Goal: Task Accomplishment & Management: Use online tool/utility

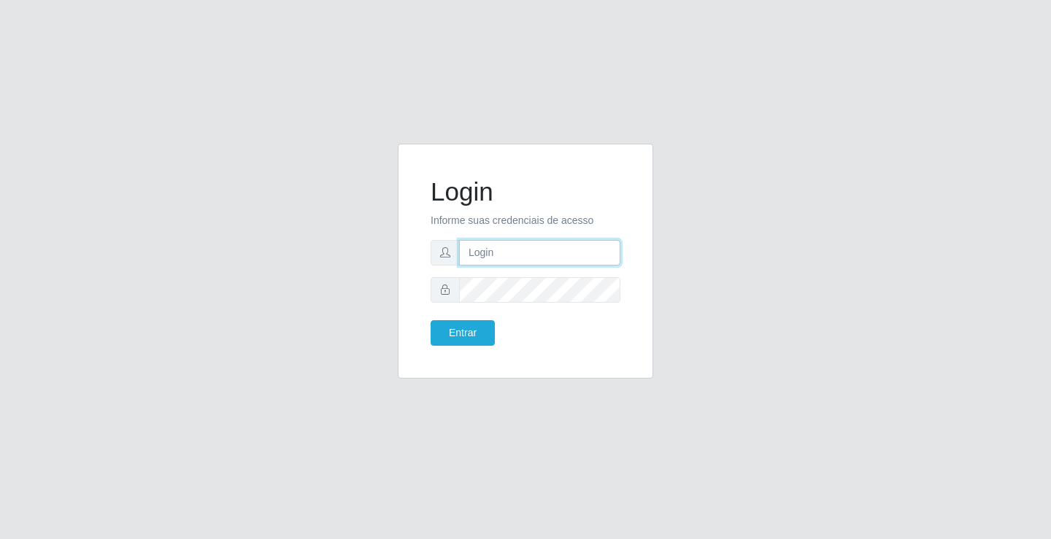
click at [484, 259] on input "text" at bounding box center [539, 253] width 161 height 26
type input "zivaneide@ideal"
click at [430, 320] on button "Entrar" at bounding box center [462, 333] width 64 height 26
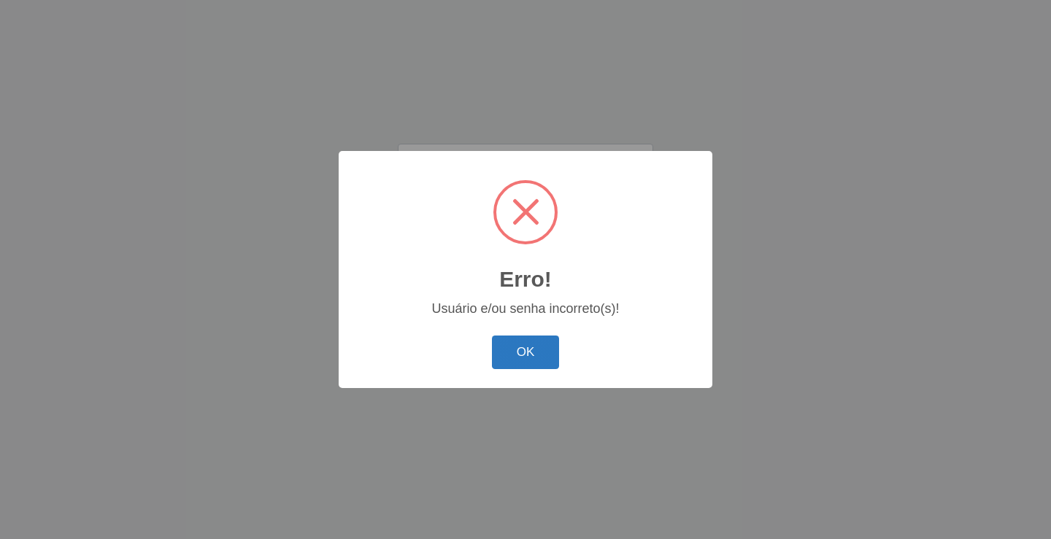
click at [514, 357] on button "OK" at bounding box center [526, 353] width 68 height 34
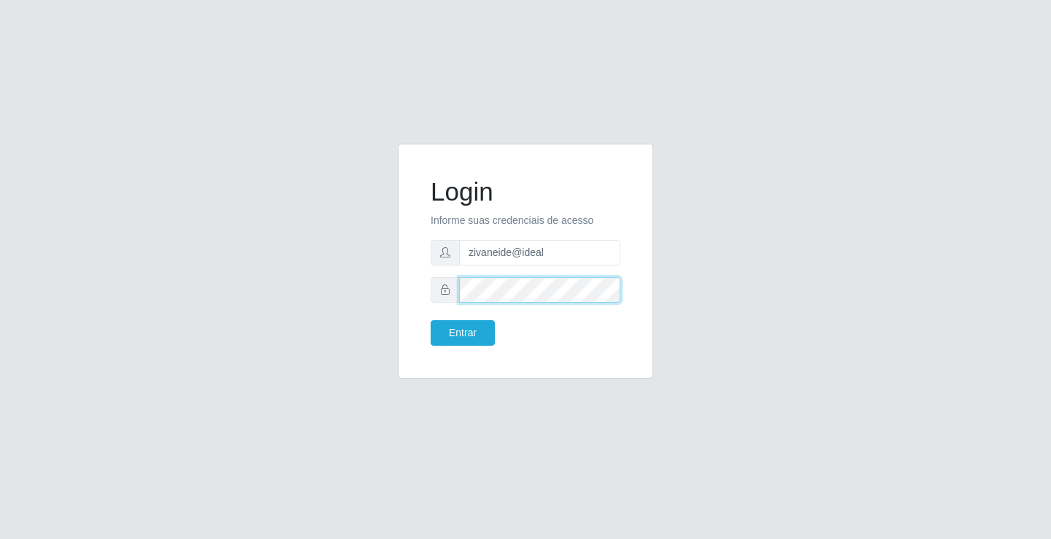
click at [430, 320] on button "Entrar" at bounding box center [462, 333] width 64 height 26
click at [486, 335] on button "Entrar" at bounding box center [462, 333] width 64 height 26
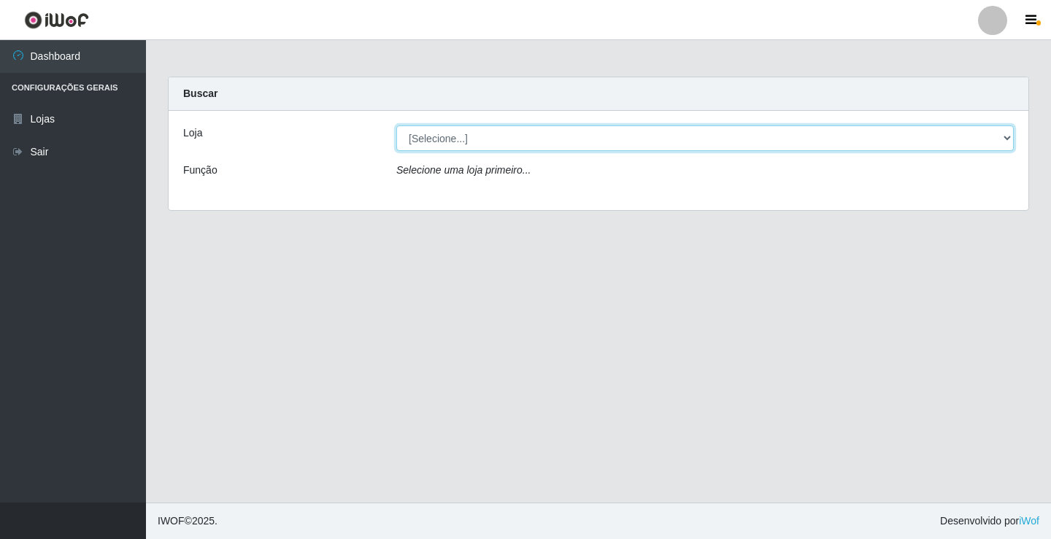
click at [1005, 140] on select "[Selecione...] Ideal - Conceição" at bounding box center [704, 138] width 617 height 26
select select "231"
click at [396, 125] on select "[Selecione...] Ideal - Conceição" at bounding box center [704, 138] width 617 height 26
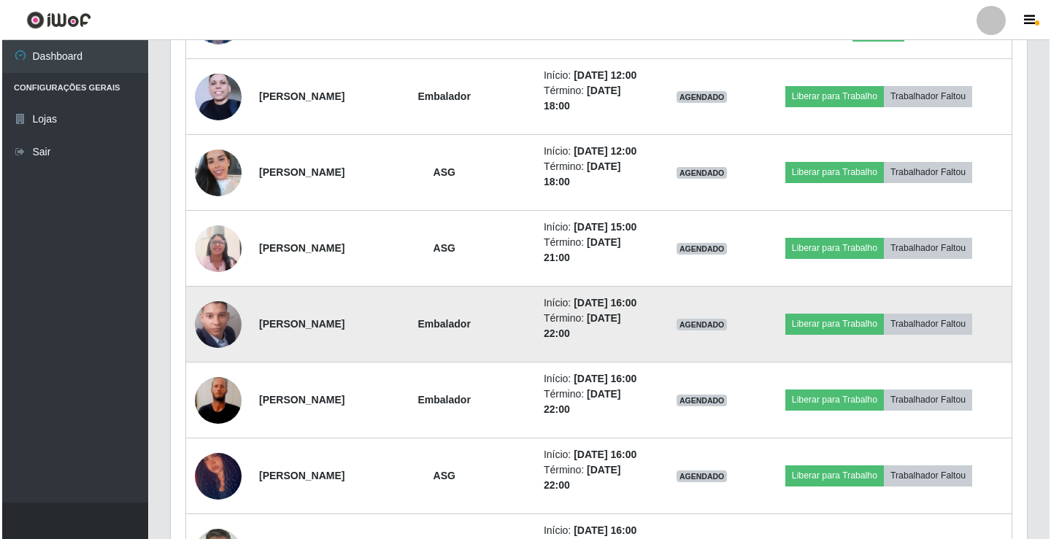
scroll to position [1011, 0]
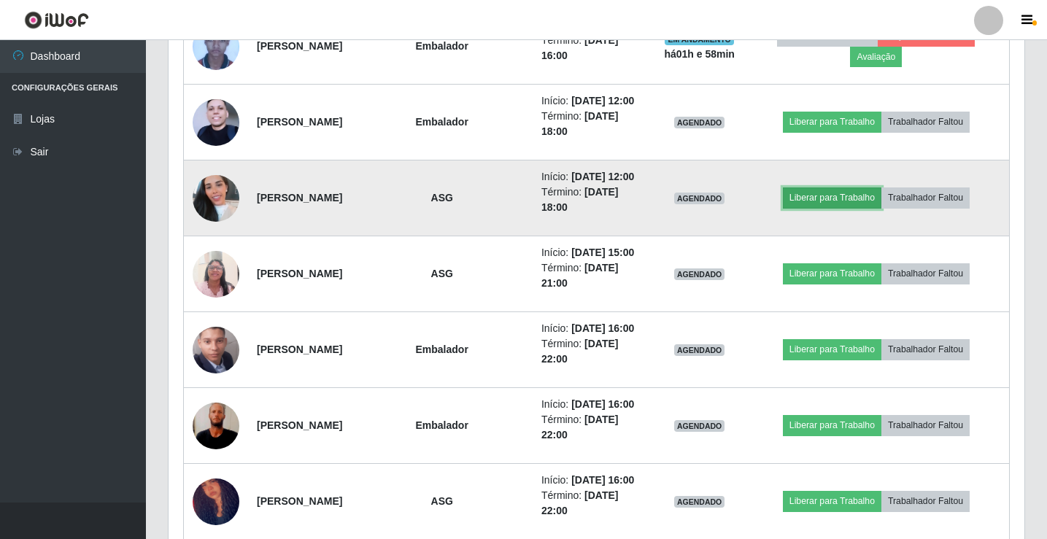
click at [809, 204] on button "Liberar para Trabalho" at bounding box center [832, 198] width 98 height 20
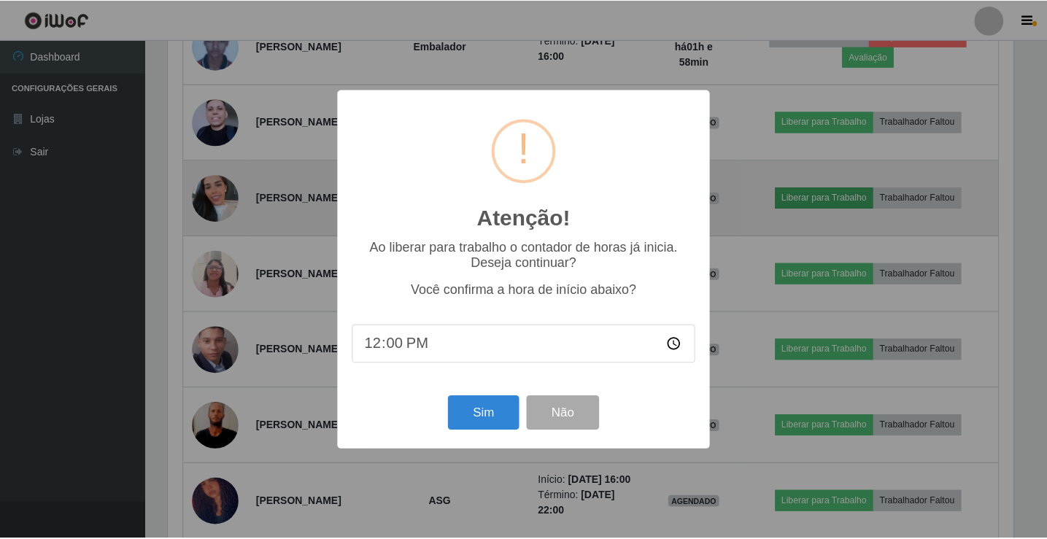
scroll to position [303, 849]
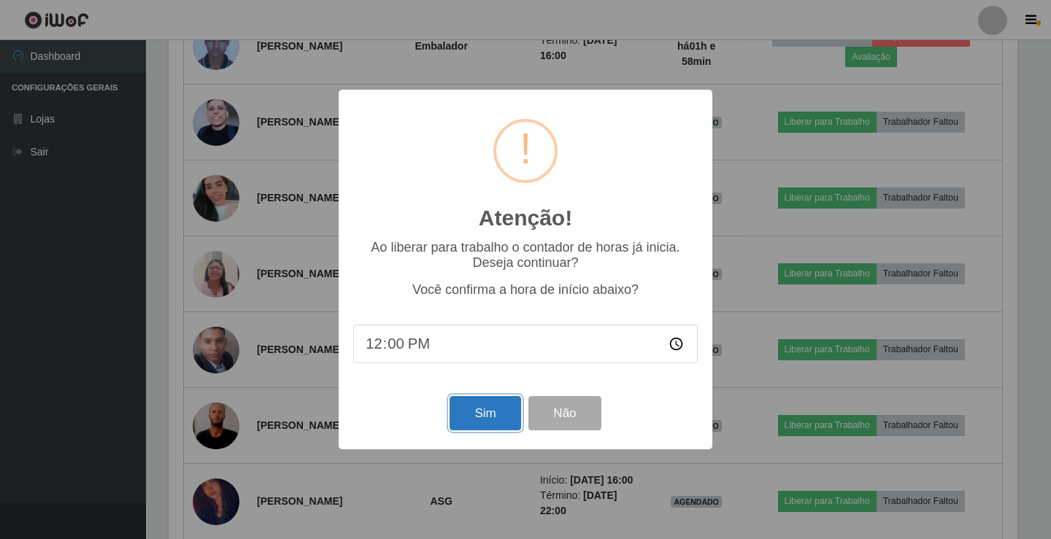
click at [484, 408] on button "Sim" at bounding box center [484, 413] width 71 height 34
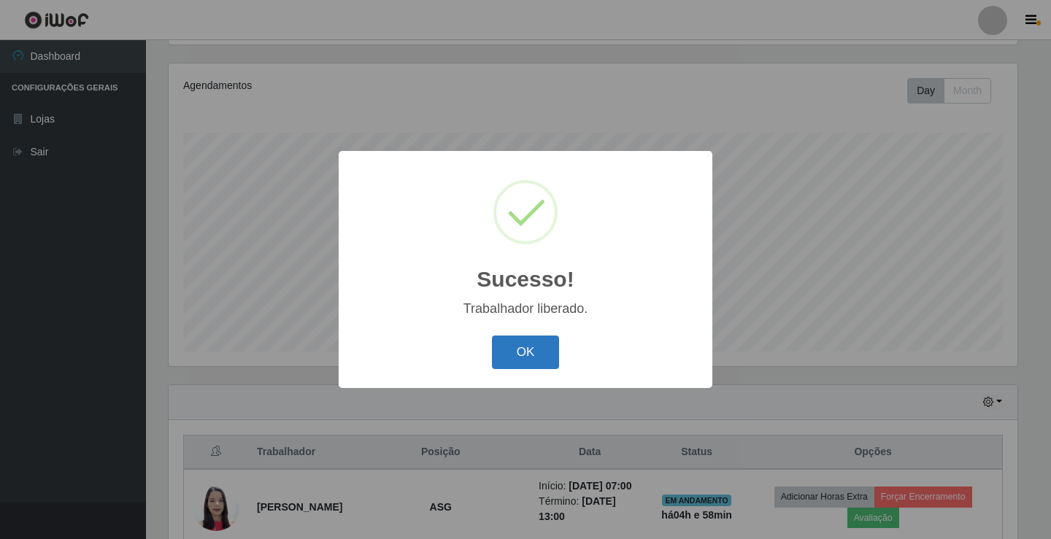
click at [534, 345] on button "OK" at bounding box center [526, 353] width 68 height 34
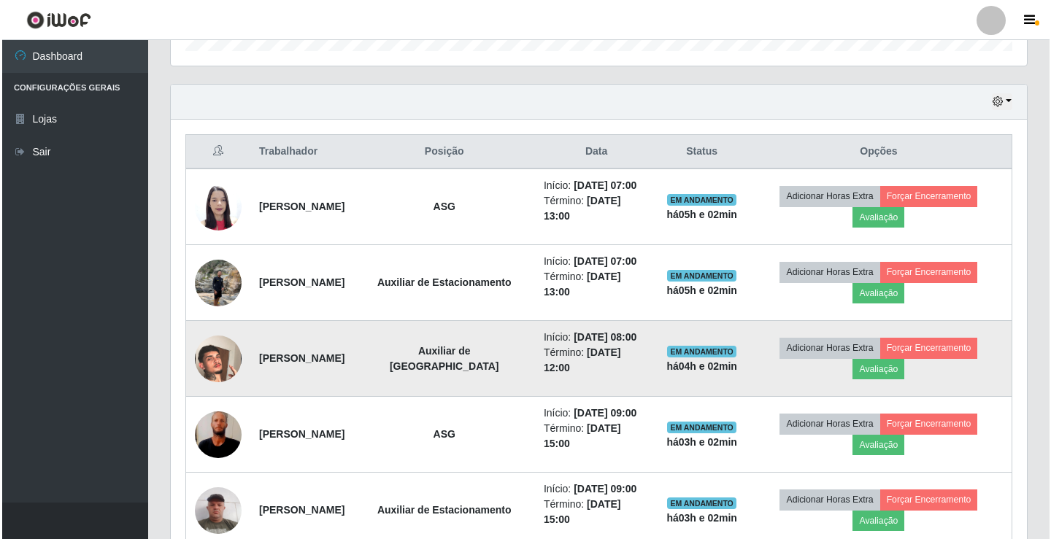
scroll to position [462, 0]
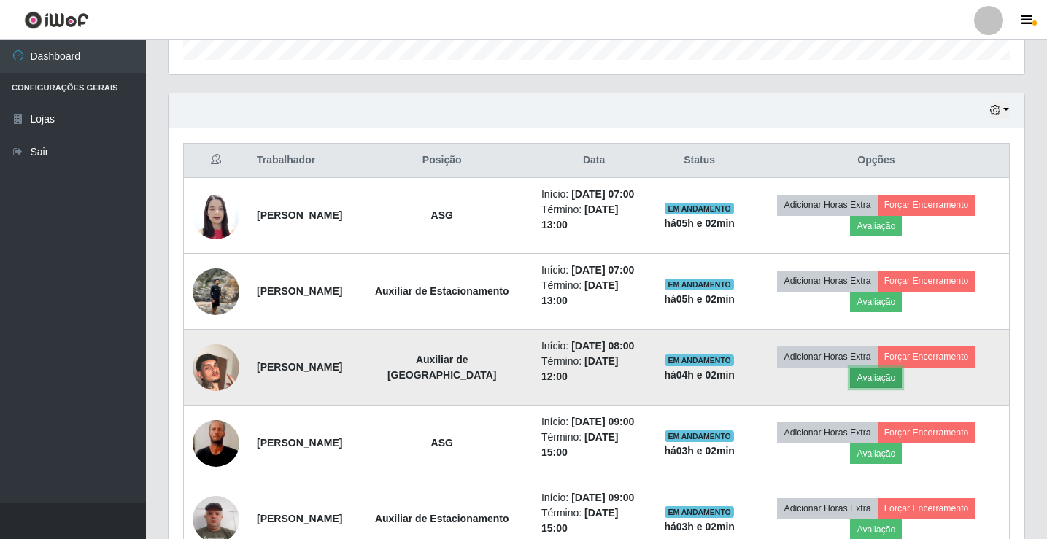
click at [882, 380] on button "Avaliação" at bounding box center [876, 378] width 52 height 20
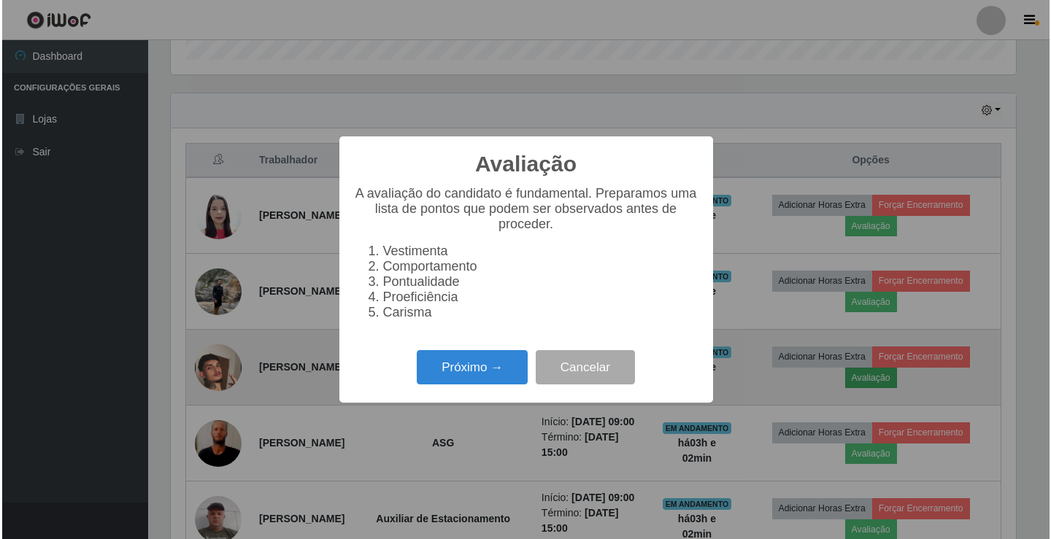
scroll to position [303, 849]
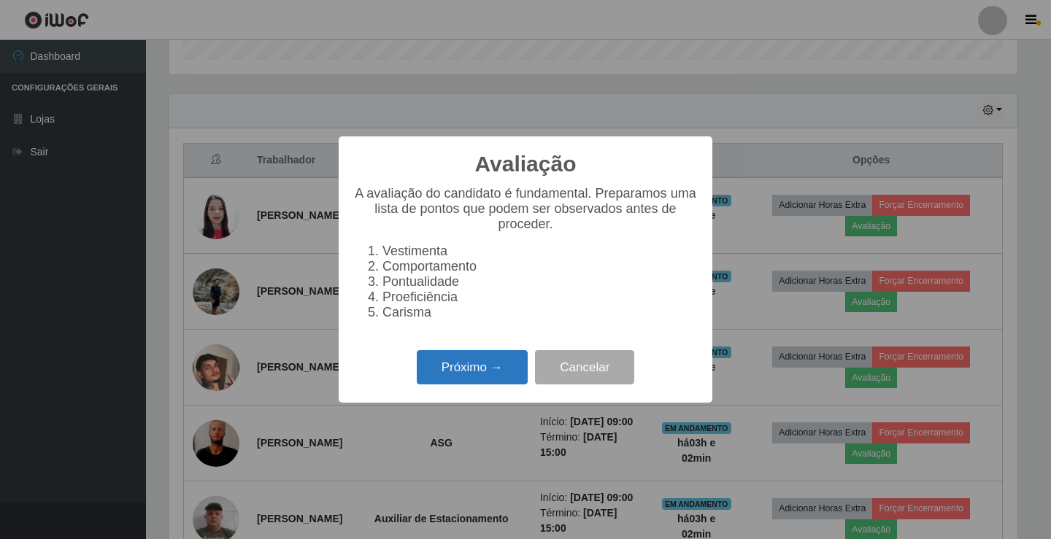
click at [472, 372] on button "Próximo →" at bounding box center [472, 367] width 111 height 34
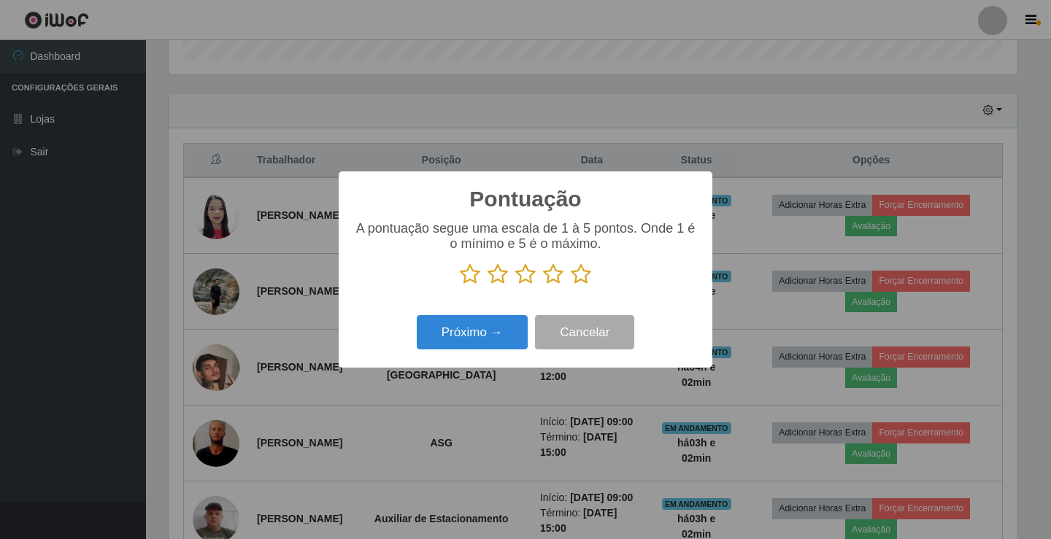
click at [560, 271] on icon at bounding box center [553, 274] width 20 height 22
click at [543, 285] on input "radio" at bounding box center [543, 285] width 0 height 0
click at [499, 326] on button "Próximo →" at bounding box center [472, 332] width 111 height 34
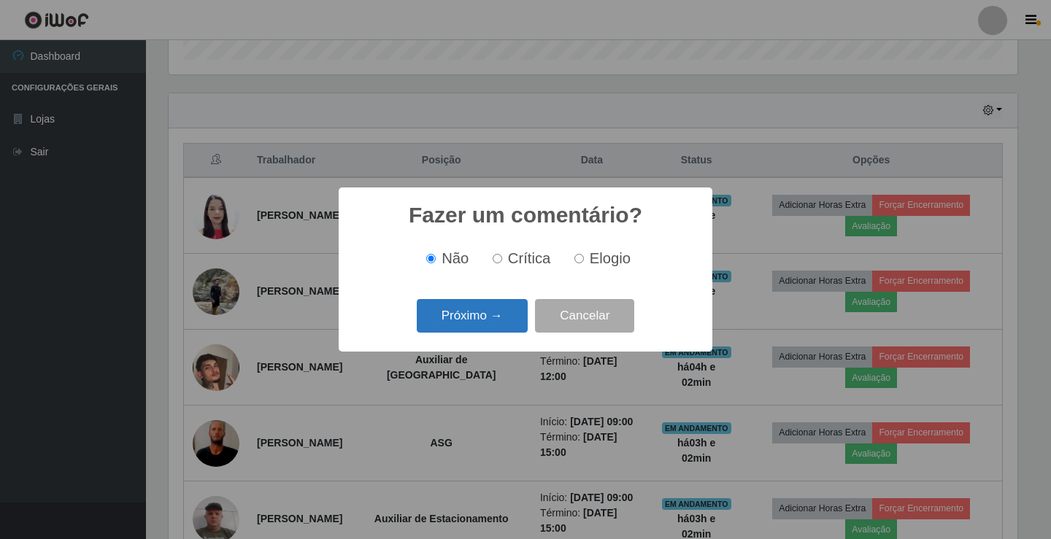
click at [493, 314] on button "Próximo →" at bounding box center [472, 316] width 111 height 34
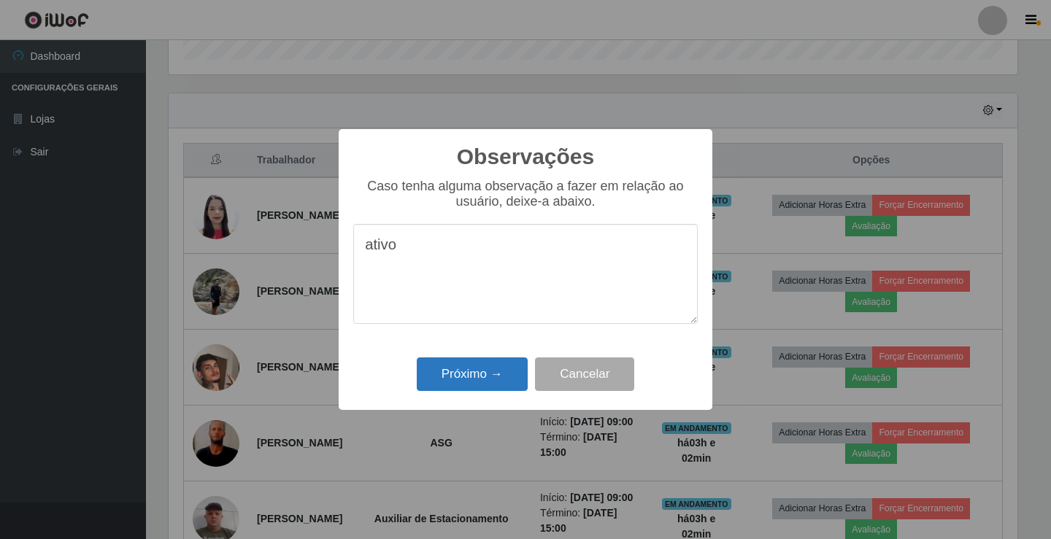
type textarea "ativo"
click at [501, 366] on button "Próximo →" at bounding box center [472, 375] width 111 height 34
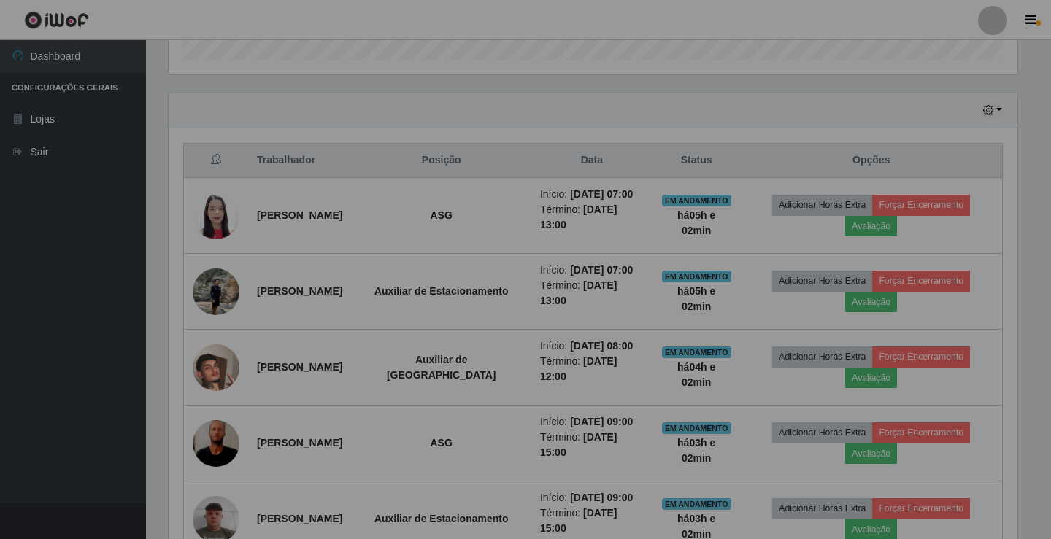
scroll to position [303, 856]
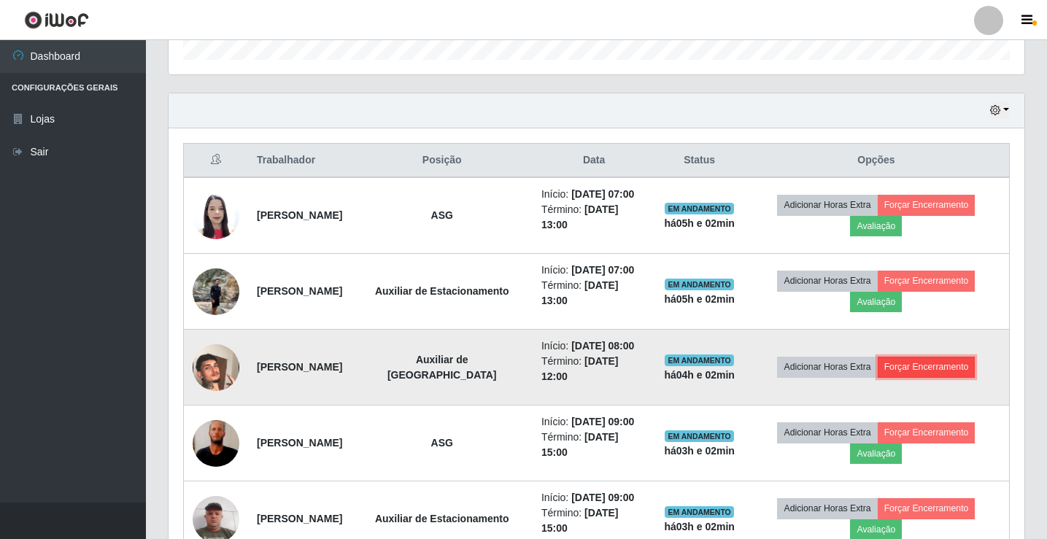
click at [926, 371] on button "Forçar Encerramento" at bounding box center [927, 367] width 98 height 20
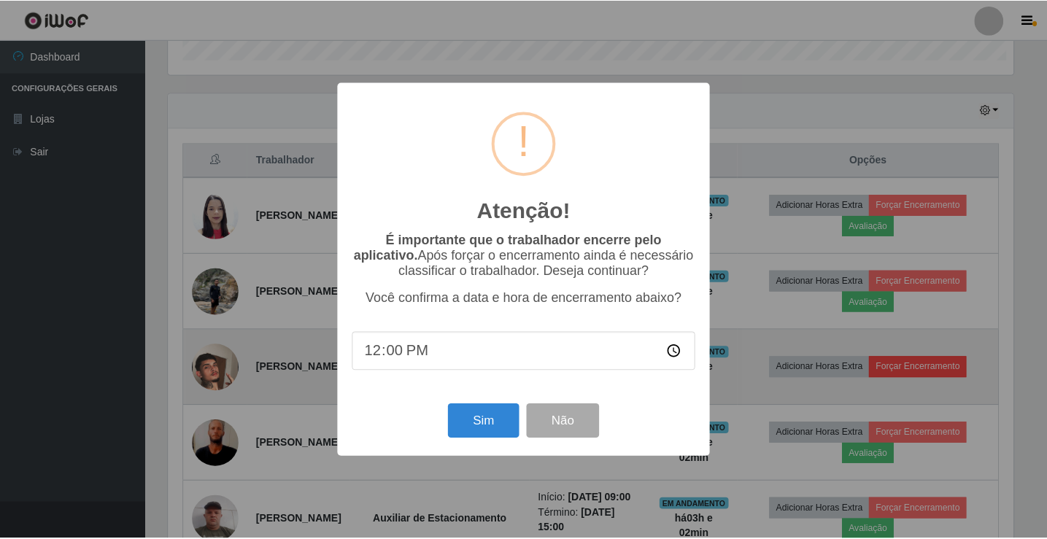
scroll to position [303, 849]
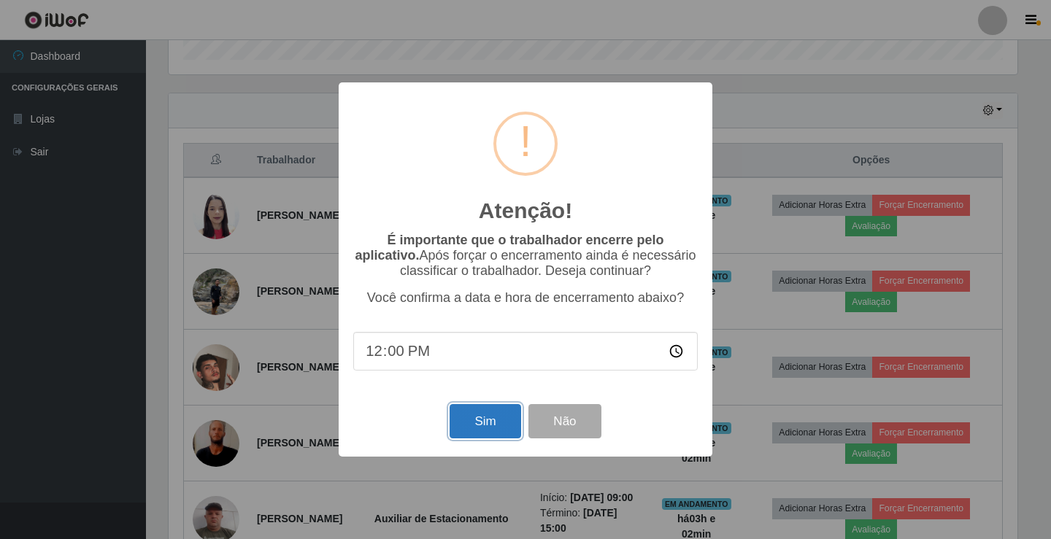
click at [468, 425] on button "Sim" at bounding box center [484, 421] width 71 height 34
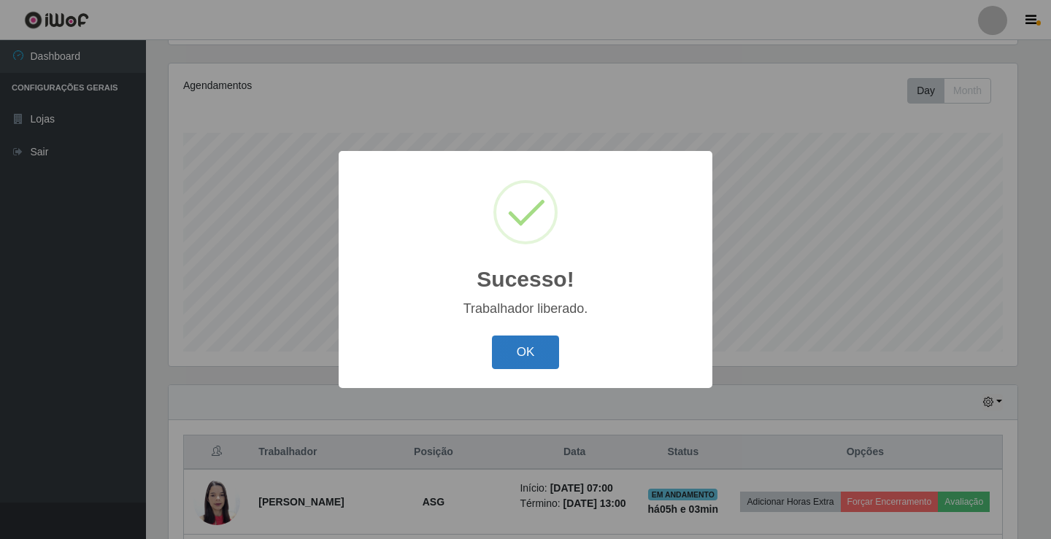
click at [543, 354] on button "OK" at bounding box center [526, 353] width 68 height 34
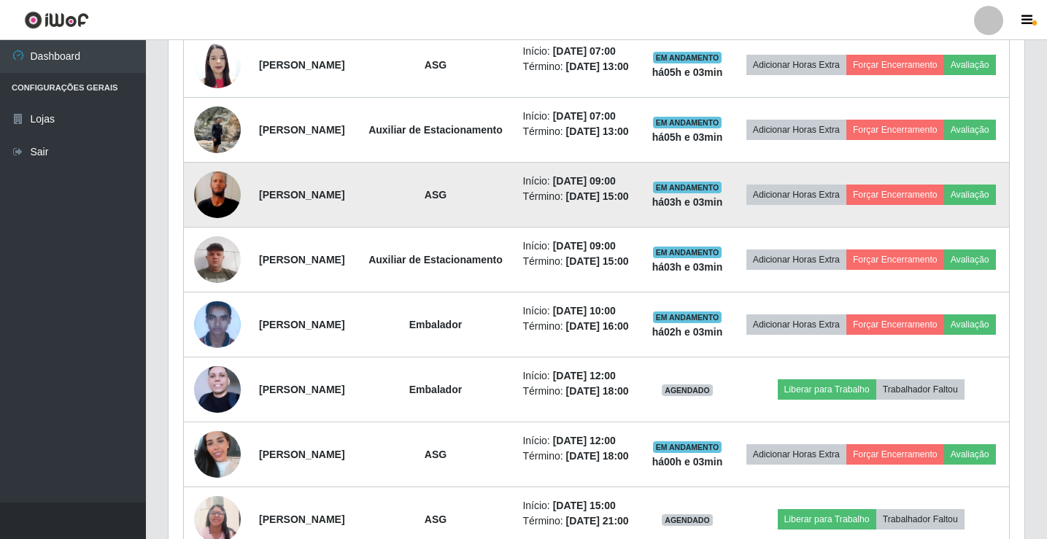
scroll to position [608, 0]
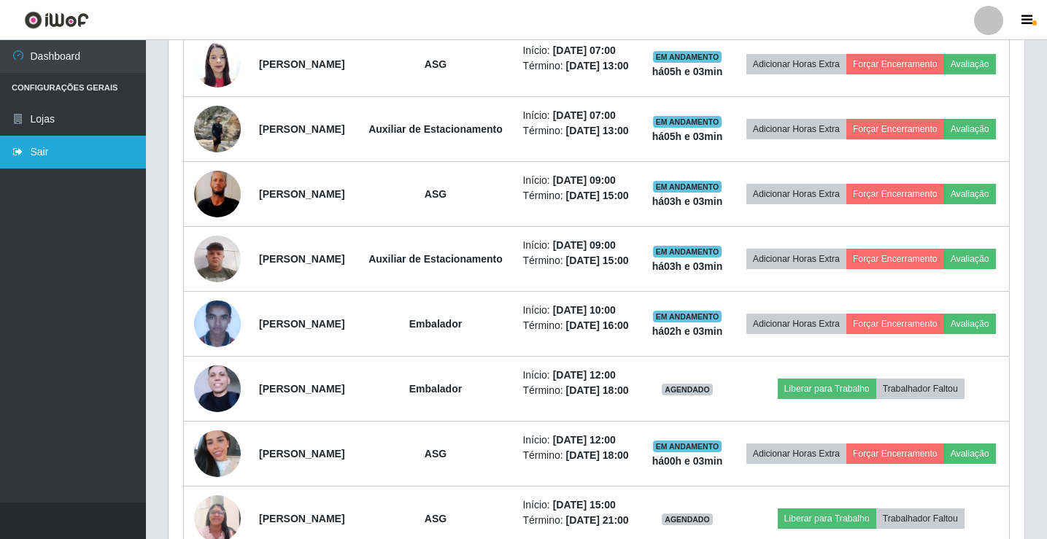
click at [46, 152] on link "Sair" at bounding box center [73, 152] width 146 height 33
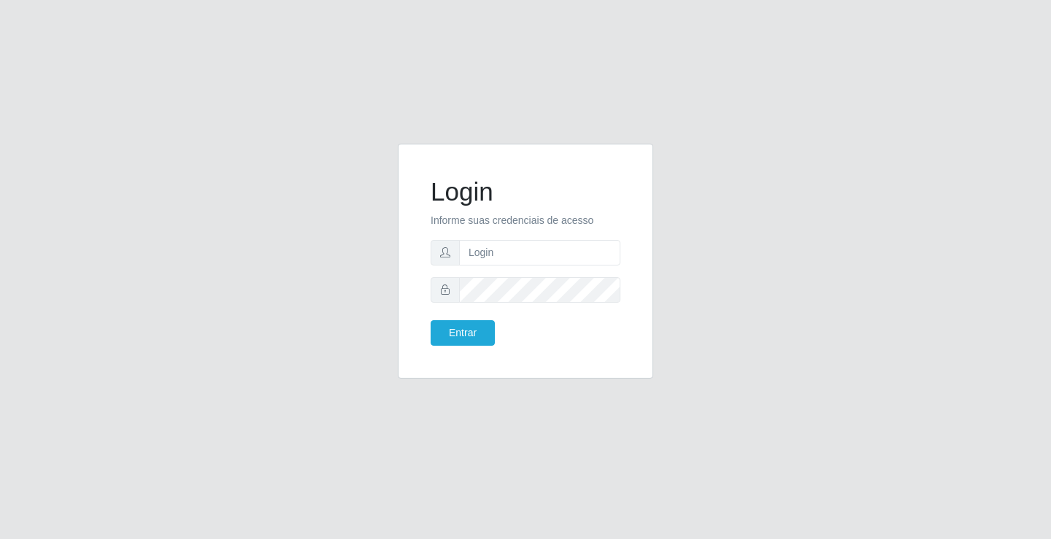
click at [529, 268] on form "Login Informe suas credenciais de acesso Entrar" at bounding box center [525, 261] width 190 height 169
click at [529, 253] on input "text" at bounding box center [539, 253] width 161 height 26
type input "rodney@ideal"
click at [430, 320] on button "Entrar" at bounding box center [462, 333] width 64 height 26
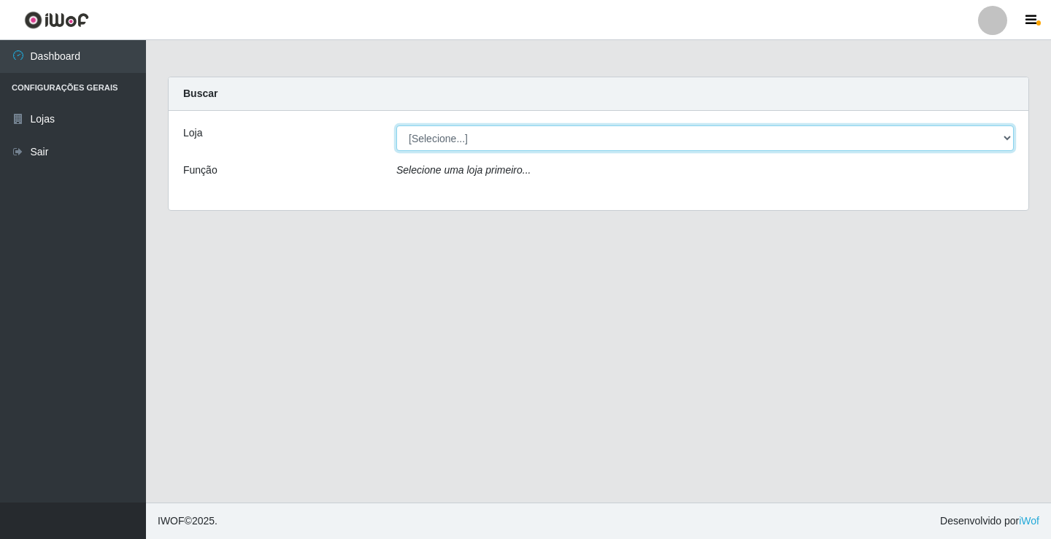
click at [502, 140] on select "[Selecione...] Ideal - Conceição" at bounding box center [704, 138] width 617 height 26
select select "231"
click at [396, 125] on select "[Selecione...] Ideal - Conceição" at bounding box center [704, 138] width 617 height 26
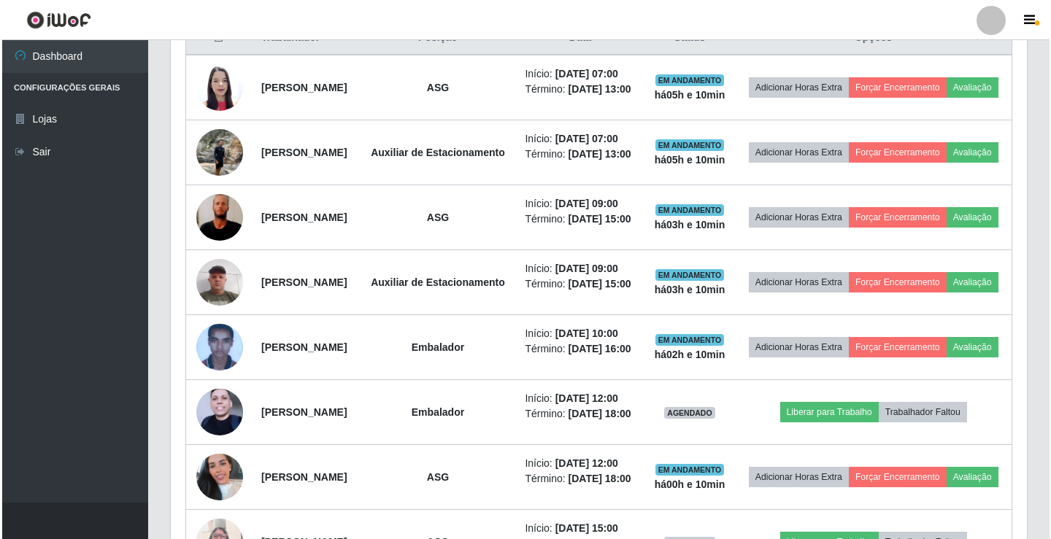
scroll to position [657, 0]
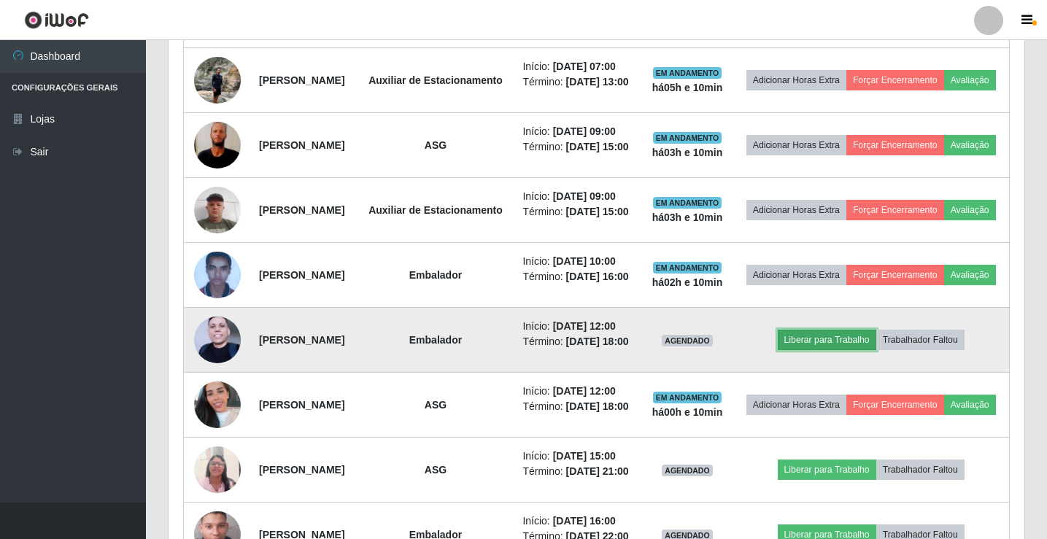
click at [842, 350] on button "Liberar para Trabalho" at bounding box center [827, 340] width 98 height 20
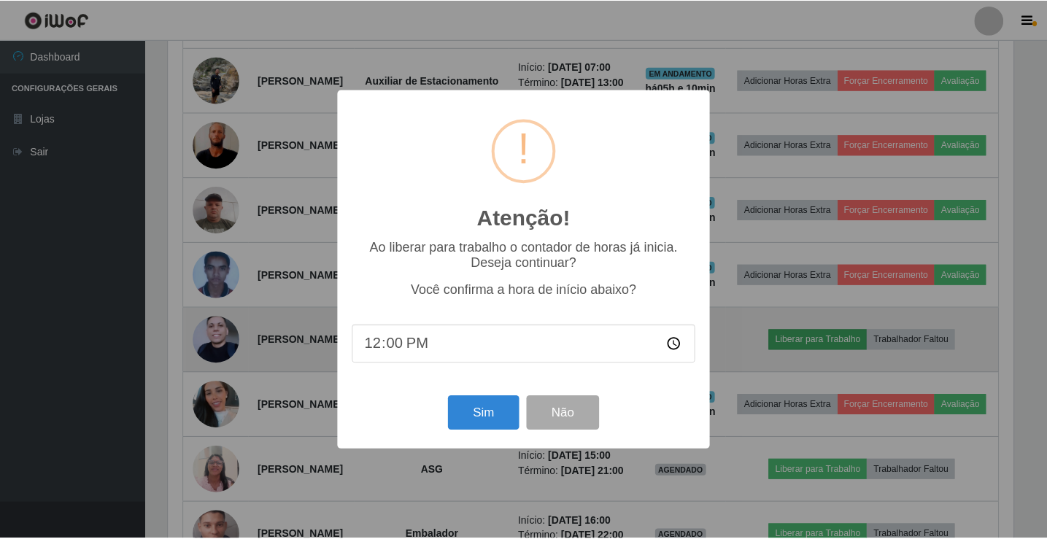
scroll to position [303, 849]
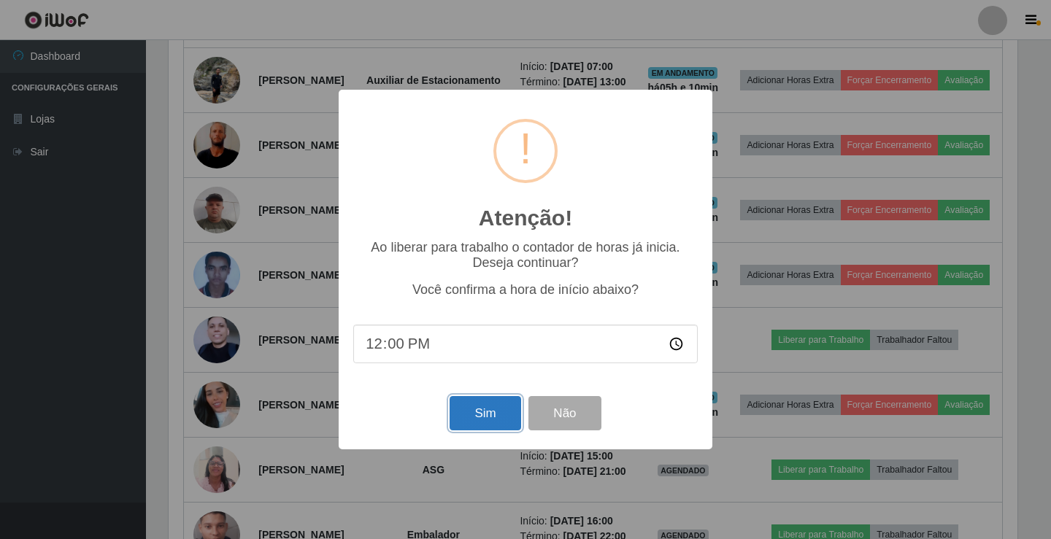
click at [493, 416] on button "Sim" at bounding box center [484, 413] width 71 height 34
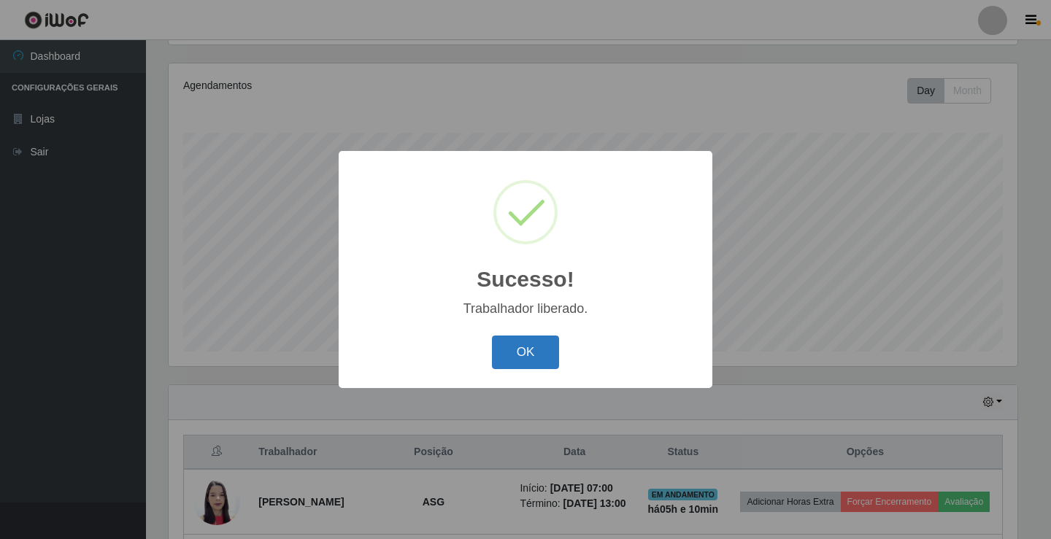
click at [519, 349] on button "OK" at bounding box center [526, 353] width 68 height 34
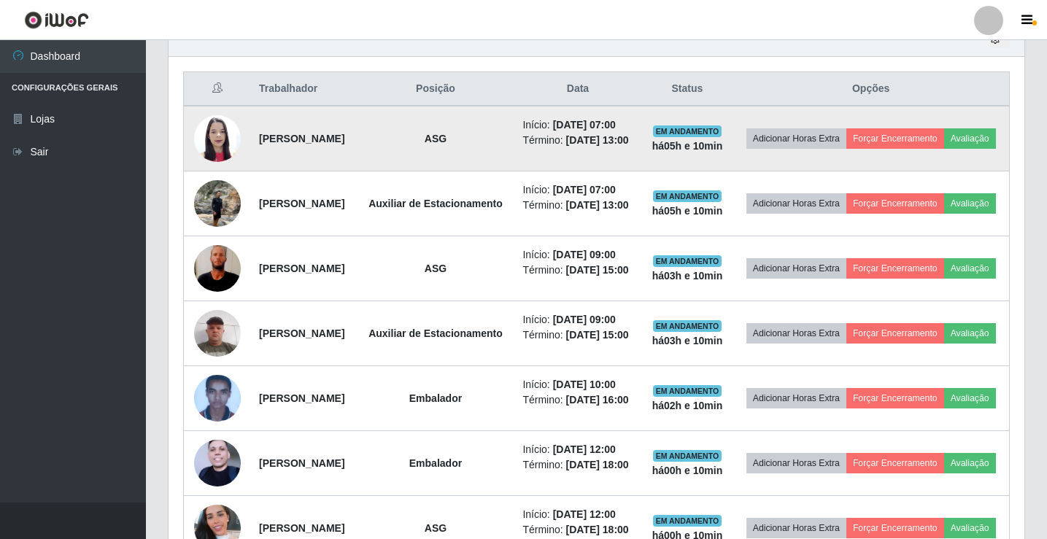
scroll to position [389, 0]
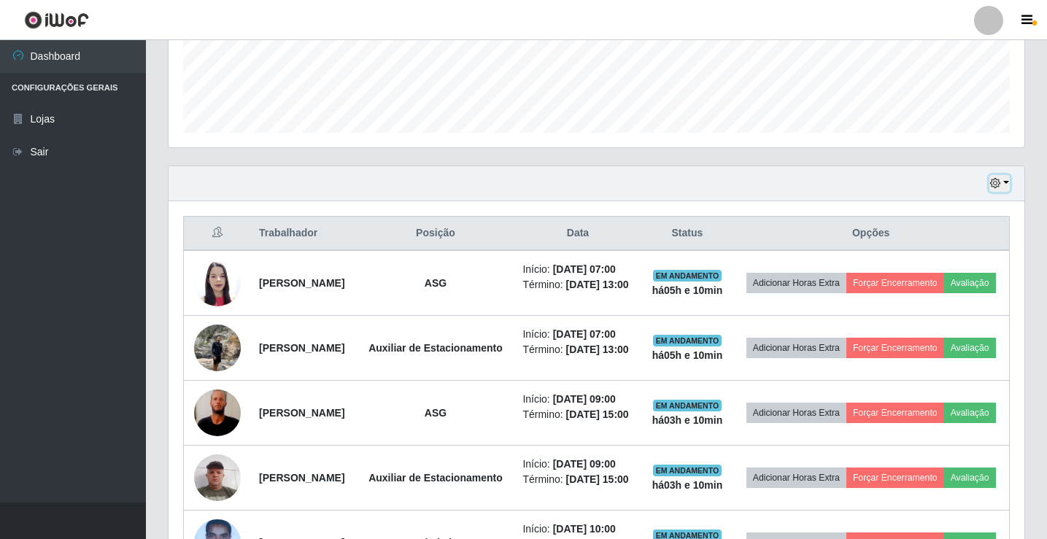
click at [1008, 184] on button "button" at bounding box center [999, 183] width 20 height 17
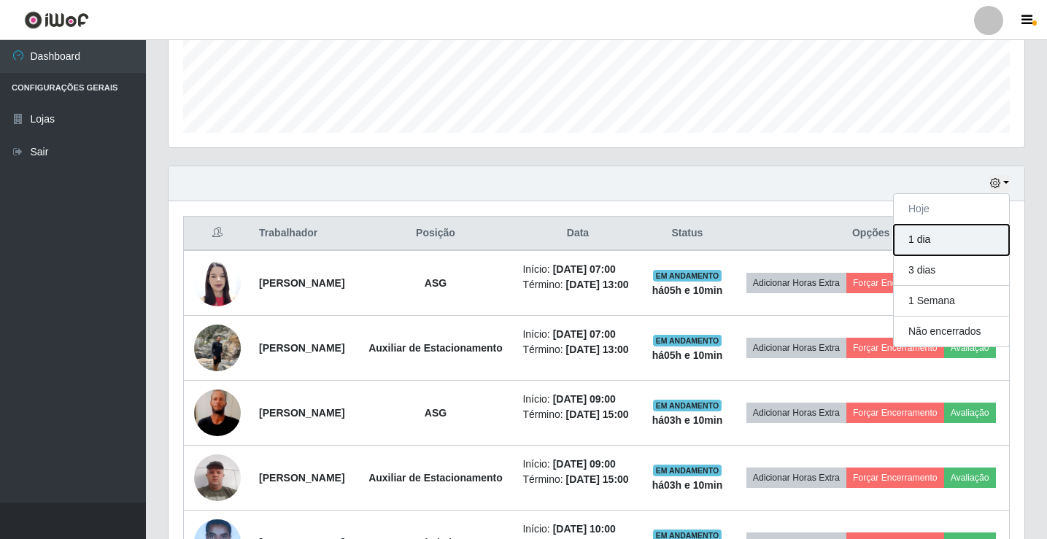
click at [940, 247] on button "1 dia" at bounding box center [951, 240] width 115 height 31
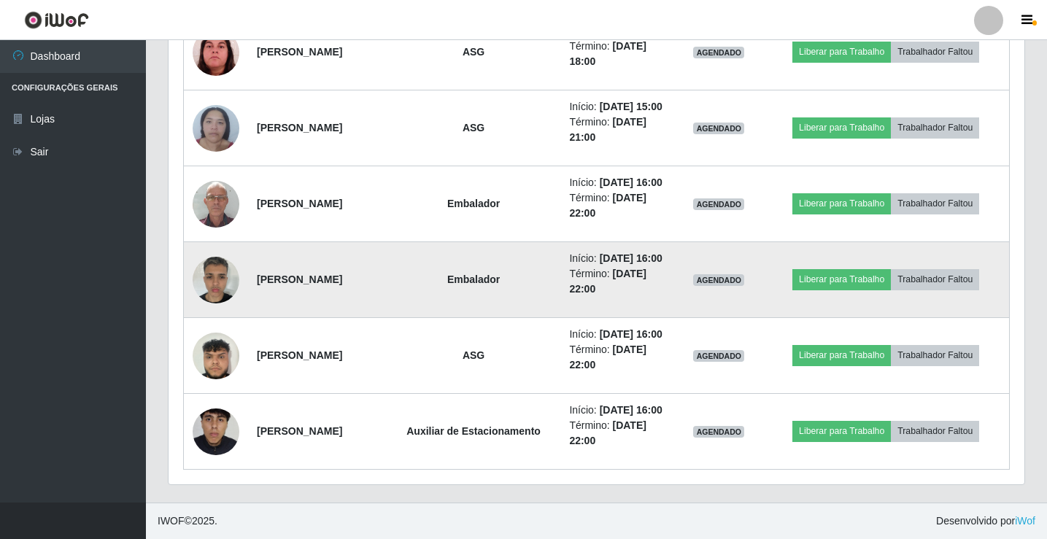
scroll to position [1081, 0]
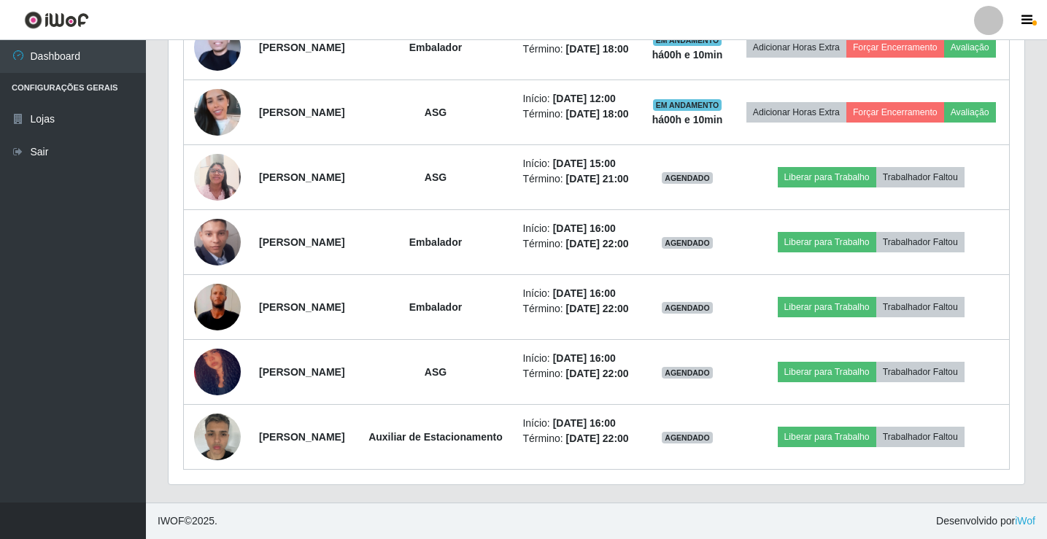
click at [992, 24] on div at bounding box center [988, 20] width 29 height 29
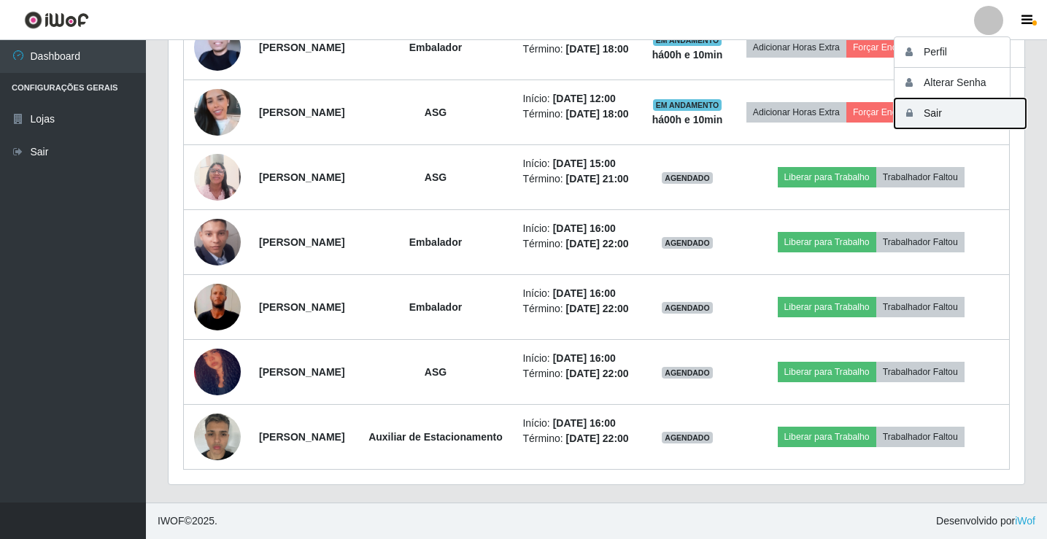
click at [957, 111] on button "Sair" at bounding box center [960, 113] width 131 height 30
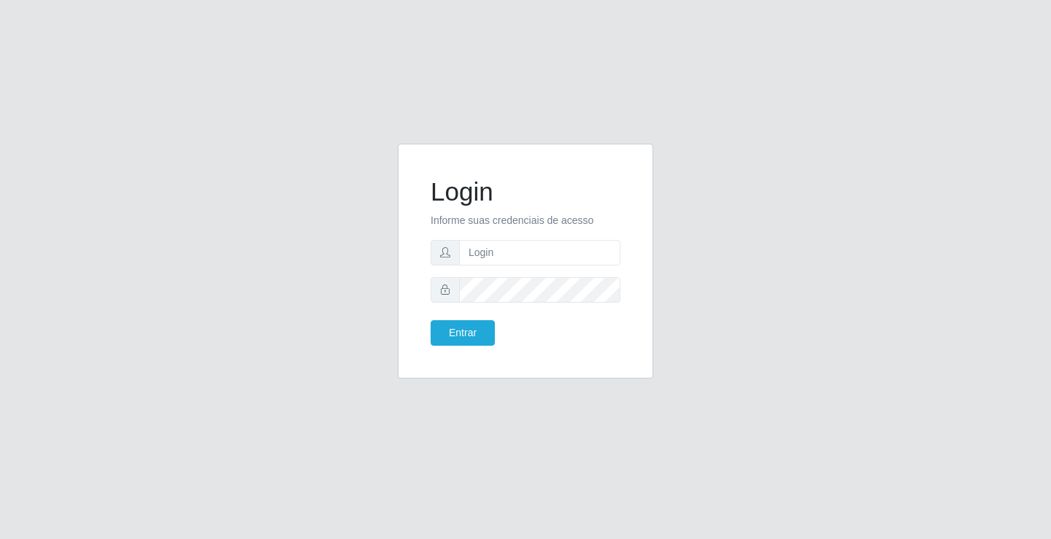
click at [671, 114] on div "Login Informe suas credenciais de acesso Entrar" at bounding box center [525, 269] width 1051 height 539
